Goal: Navigation & Orientation: Go to known website

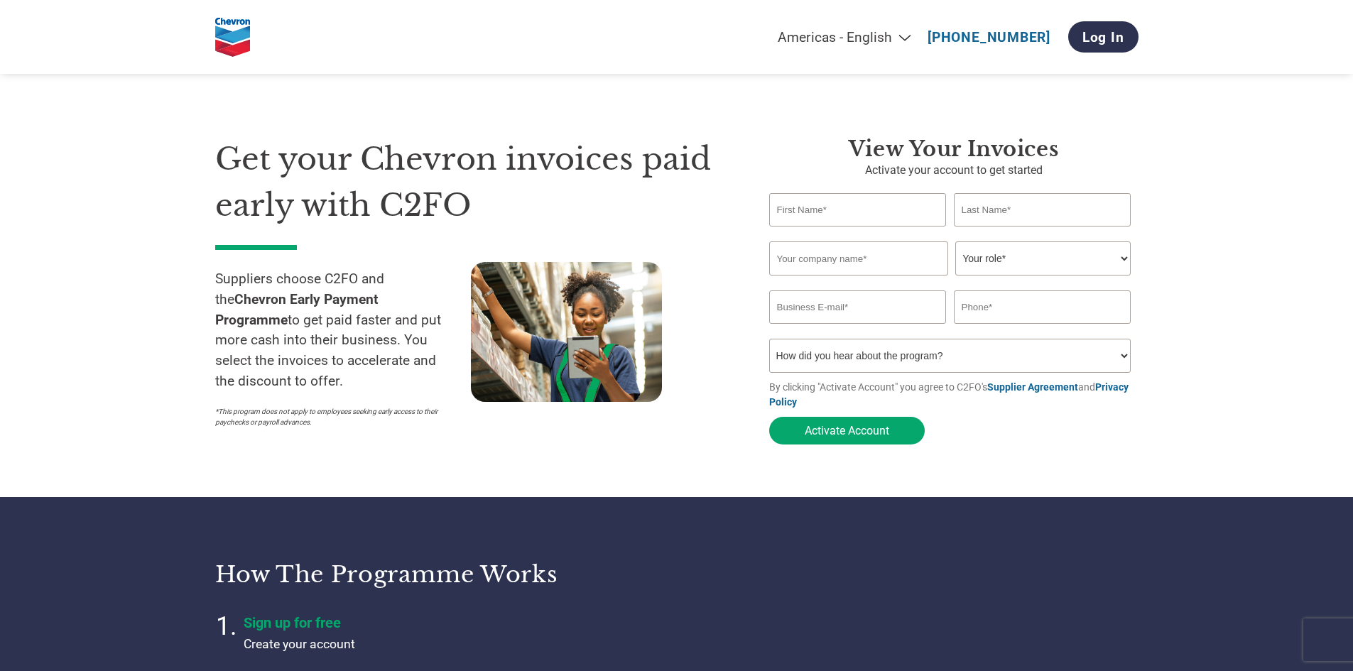
select select "en-[GEOGRAPHIC_DATA]"
click at [907, 38] on select "Americas - English Américas - Español [GEOGRAPHIC_DATA] - Português [GEOGRAPHIC…" at bounding box center [756, 37] width 330 height 16
click at [907, 38] on select "Americas - English Américas - Español Américas - Português Amériques - Français…" at bounding box center [756, 37] width 330 height 16
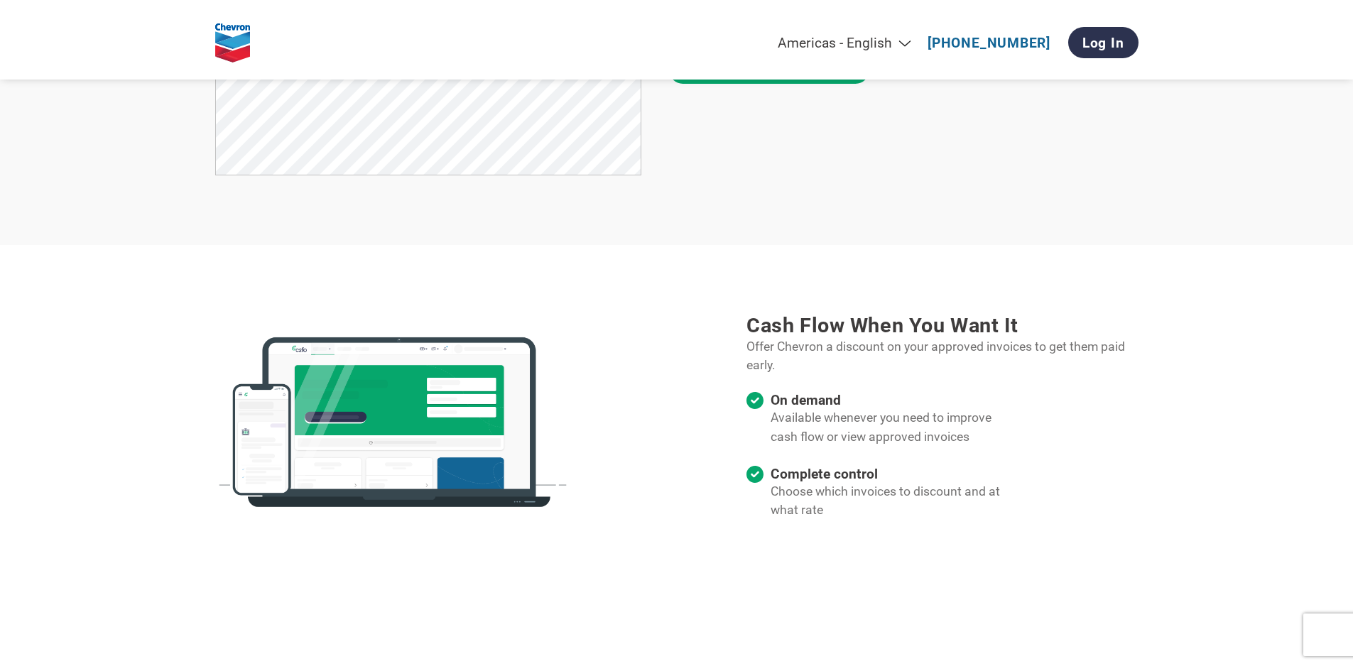
scroll to position [1278, 0]
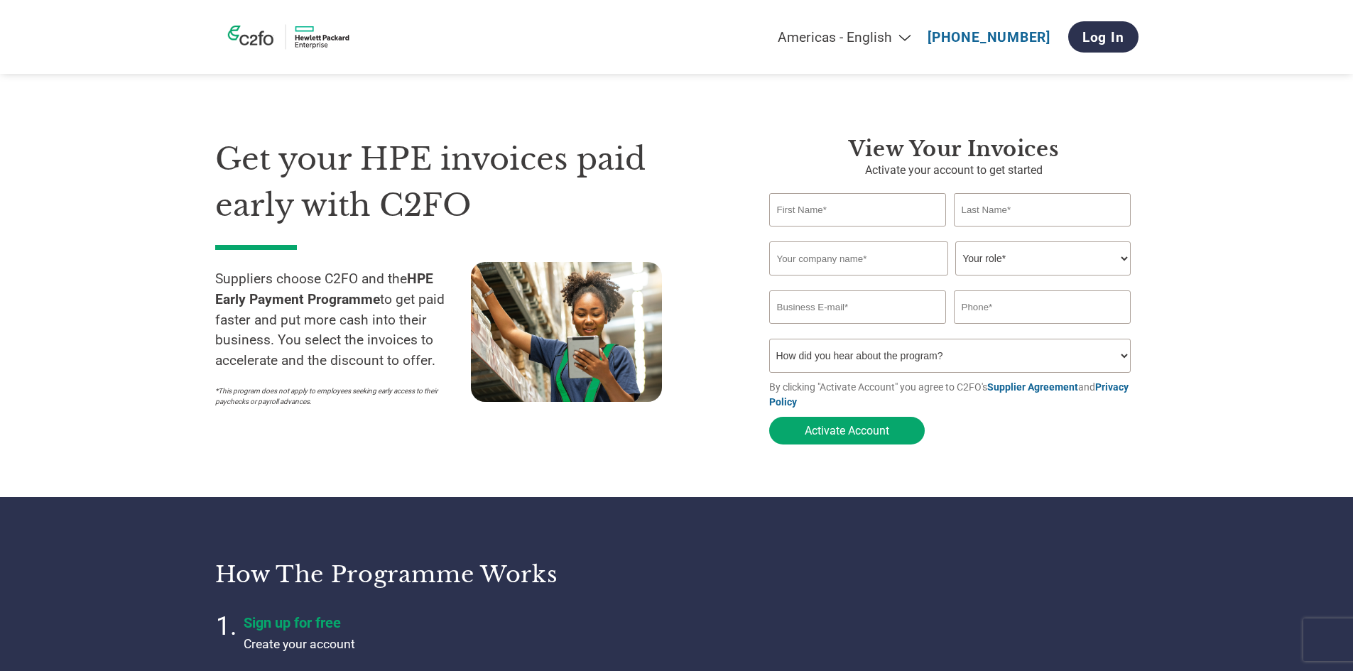
select select "en-[GEOGRAPHIC_DATA]"
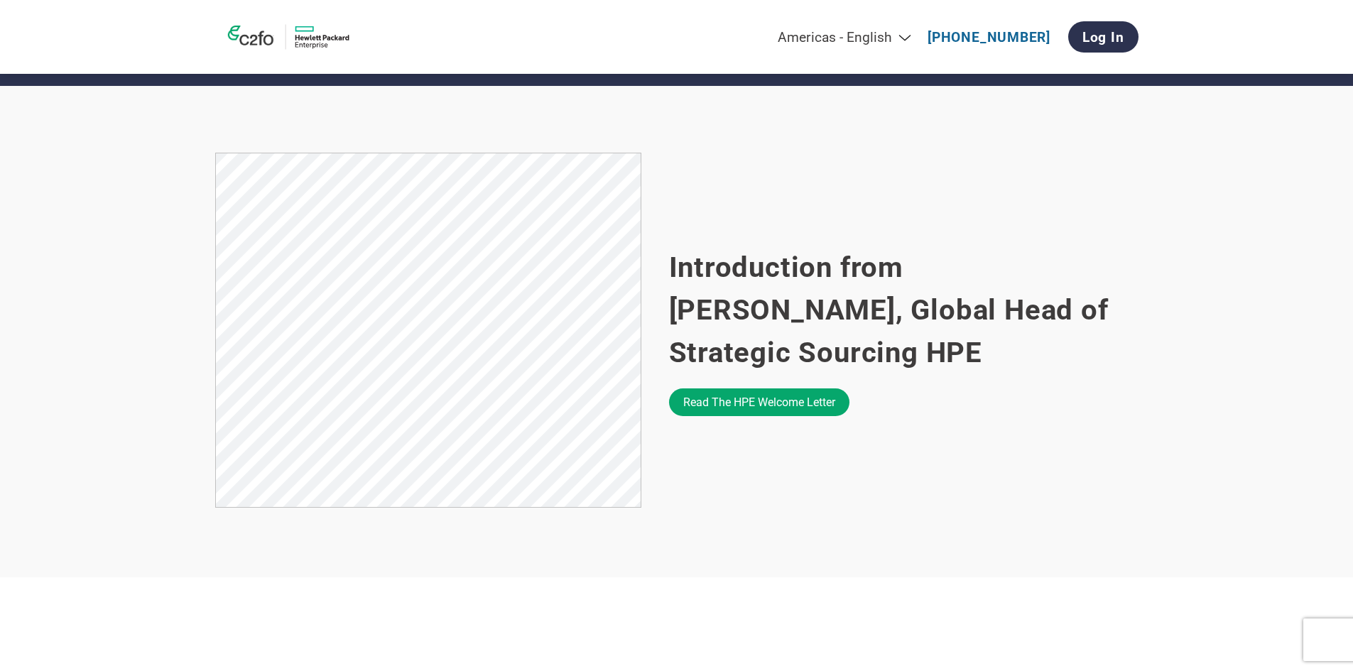
scroll to position [781, 0]
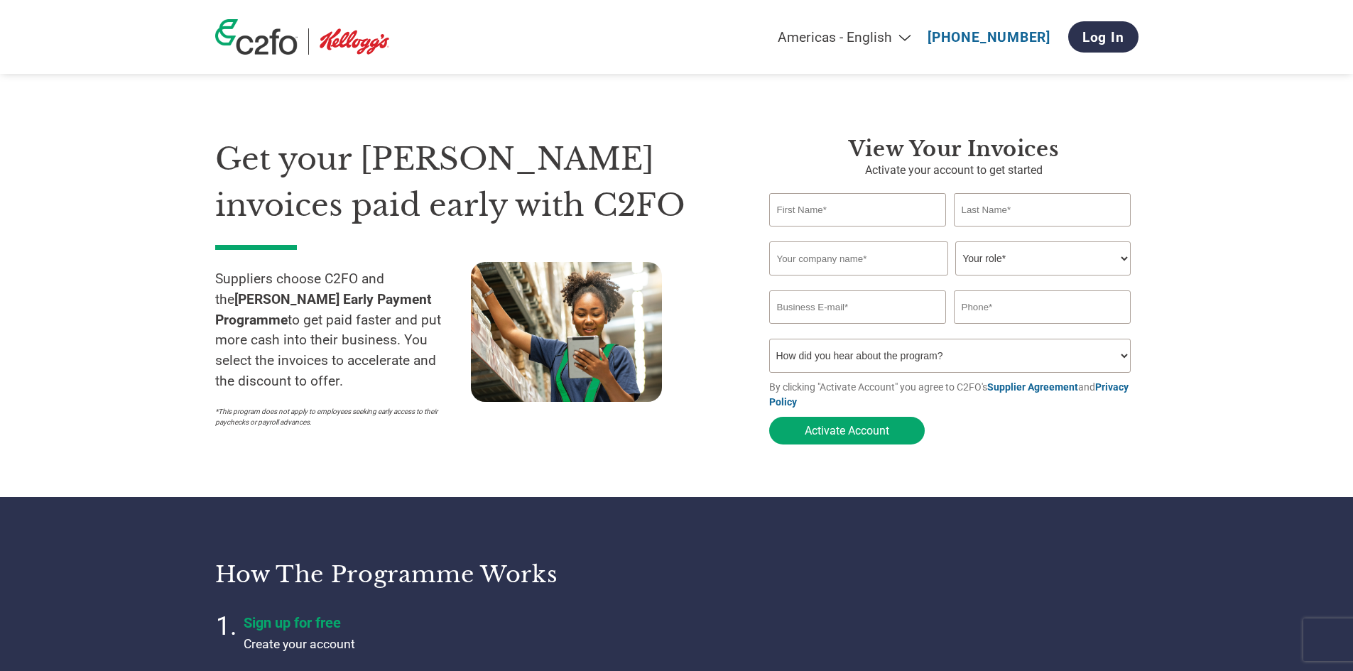
select select "en-[GEOGRAPHIC_DATA]"
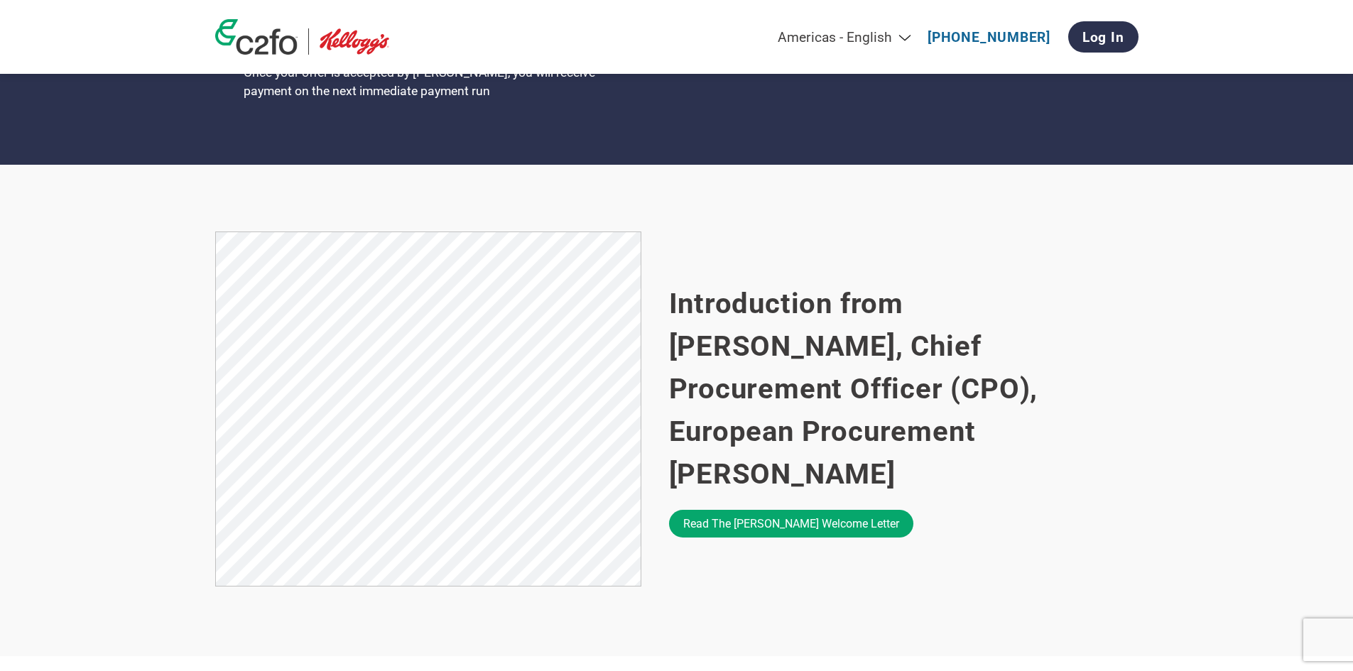
scroll to position [781, 0]
